Goal: Use online tool/utility: Utilize a website feature to perform a specific function

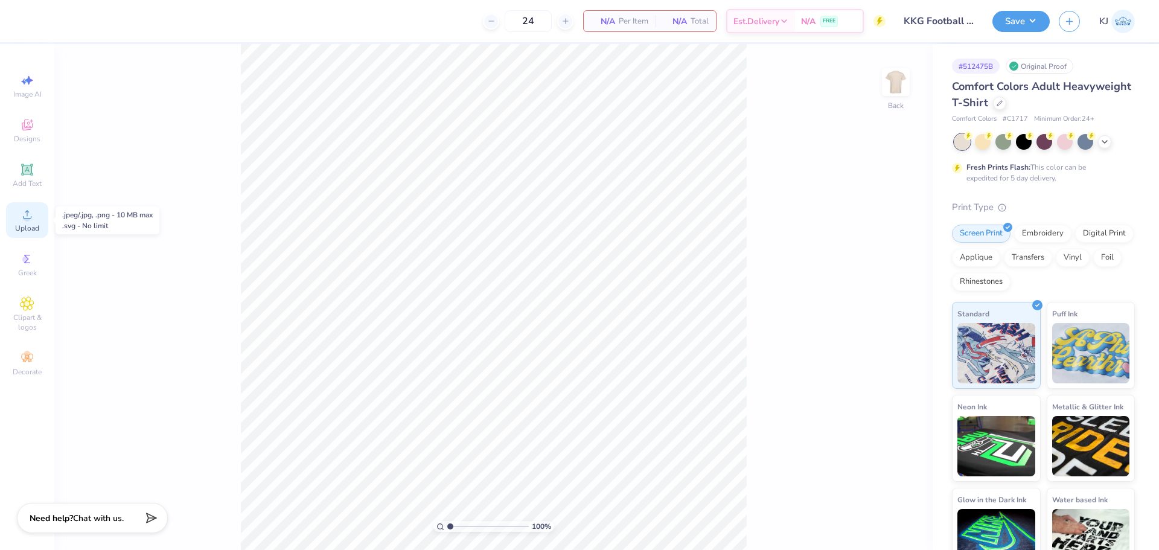
click at [36, 217] on div "Upload" at bounding box center [27, 220] width 42 height 36
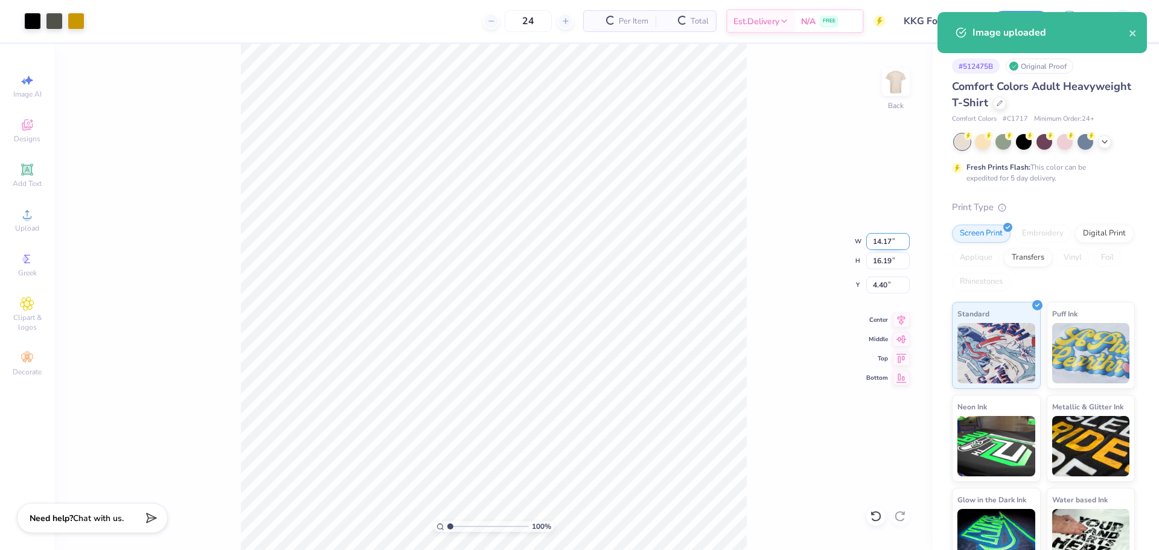
click at [876, 240] on input "14.17" at bounding box center [887, 241] width 43 height 17
type input "11.00"
type input "12.57"
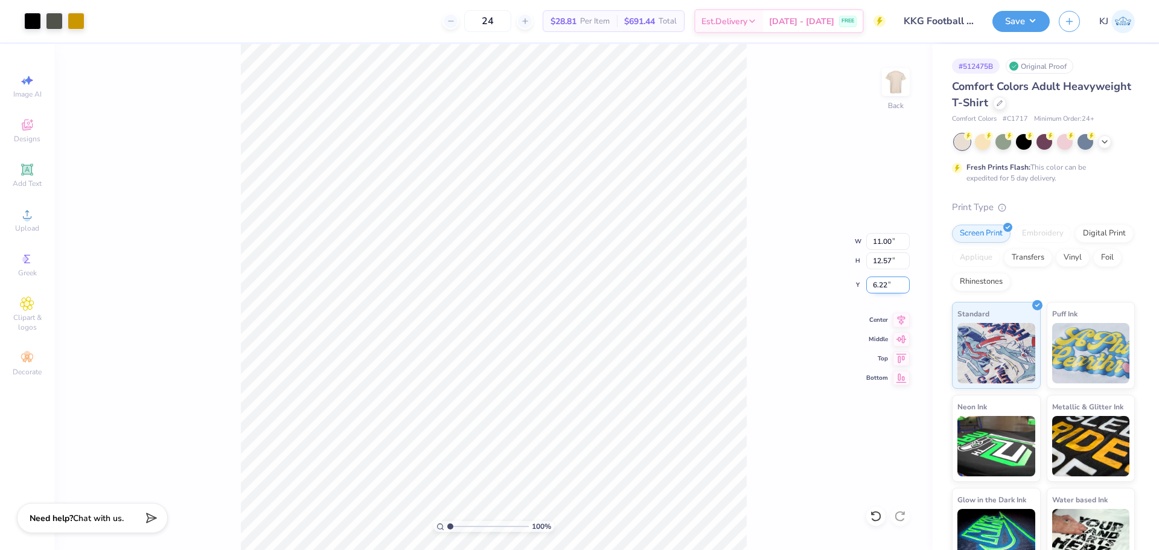
click at [883, 283] on input "6.22" at bounding box center [887, 284] width 43 height 17
type input "3.00"
type input "1"
click at [1030, 25] on button "Save" at bounding box center [1020, 19] width 57 height 21
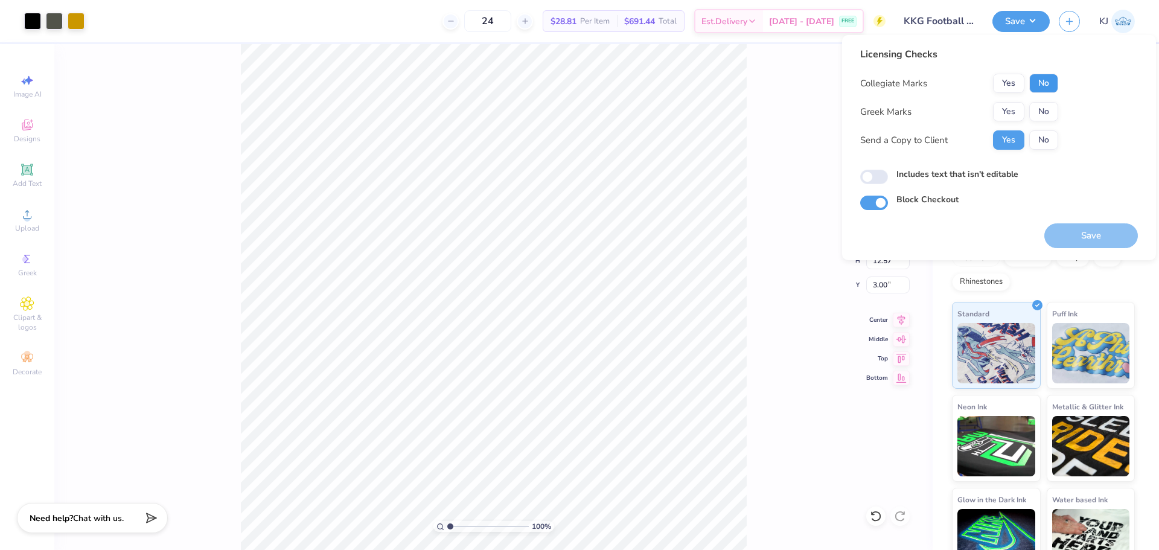
click at [1046, 81] on button "No" at bounding box center [1043, 83] width 29 height 19
click at [1008, 109] on button "Yes" at bounding box center [1008, 111] width 31 height 19
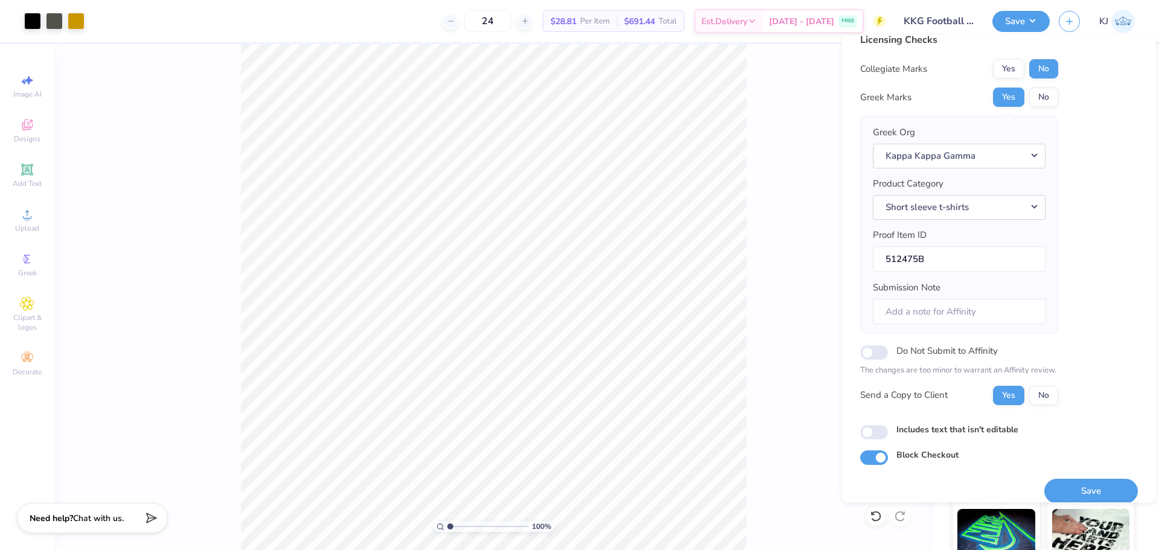
scroll to position [27, 0]
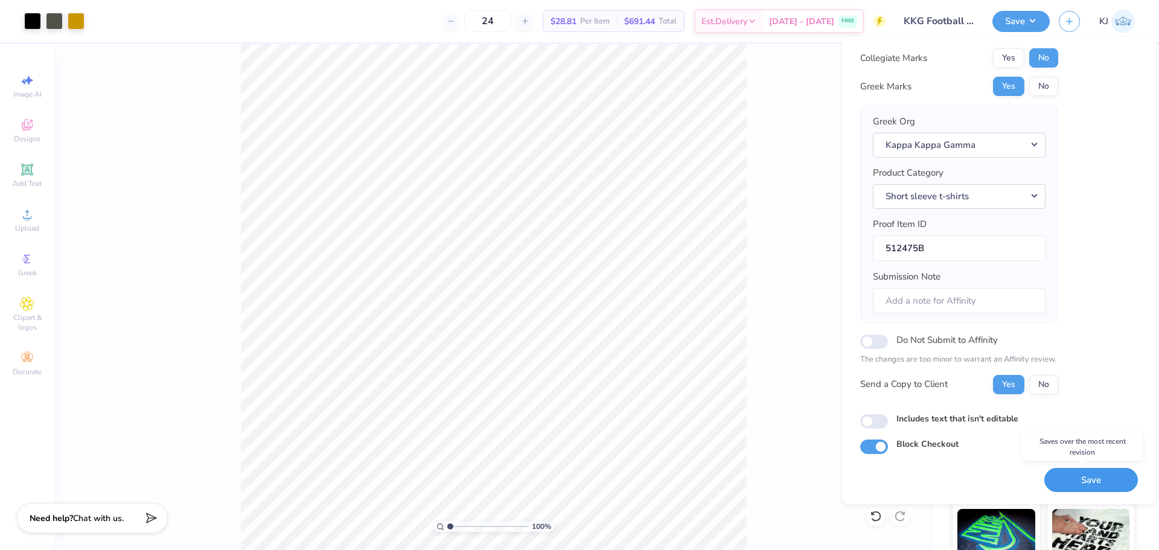
click at [1064, 475] on button "Save" at bounding box center [1091, 480] width 94 height 25
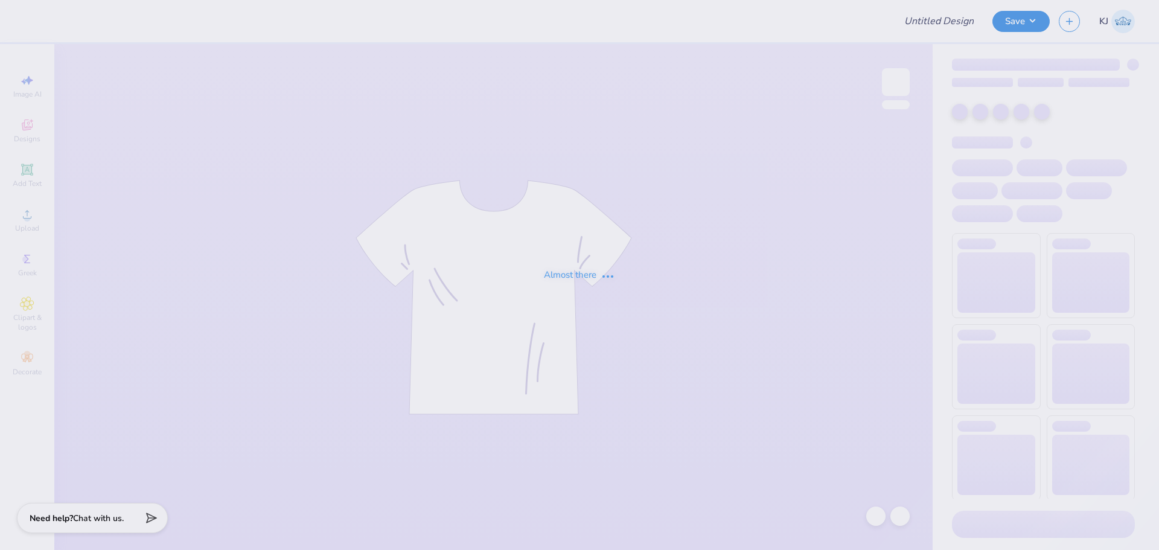
type input "Virginia Tech : Reese Riley"
